Goal: Transaction & Acquisition: Obtain resource

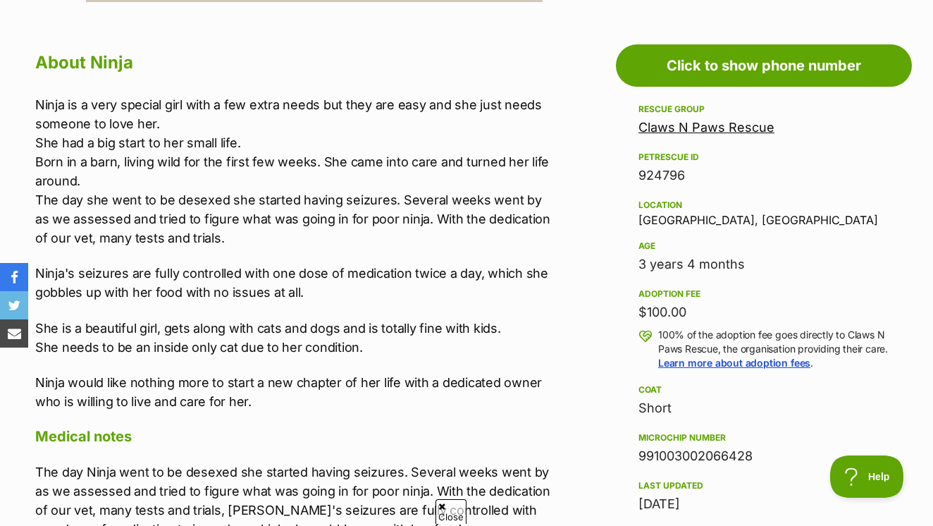
scroll to position [775, 0]
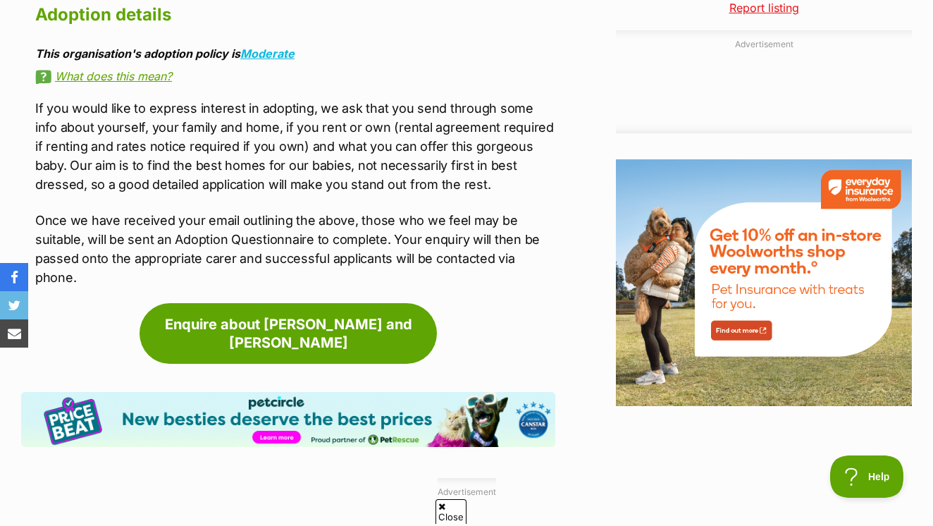
scroll to position [1557, 0]
